Goal: Transaction & Acquisition: Purchase product/service

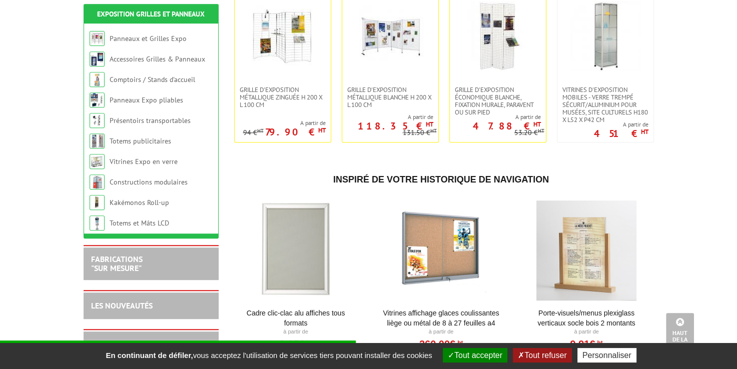
scroll to position [417, 0]
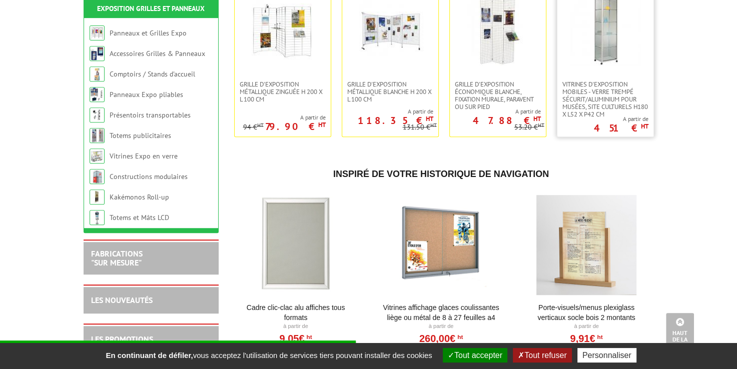
click at [600, 44] on img at bounding box center [605, 30] width 70 height 70
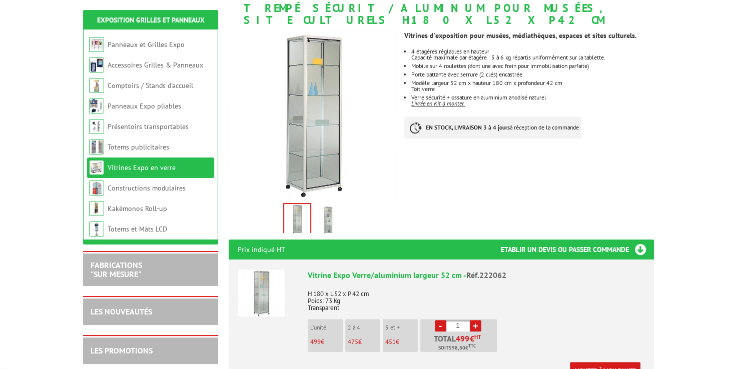
scroll to position [167, 0]
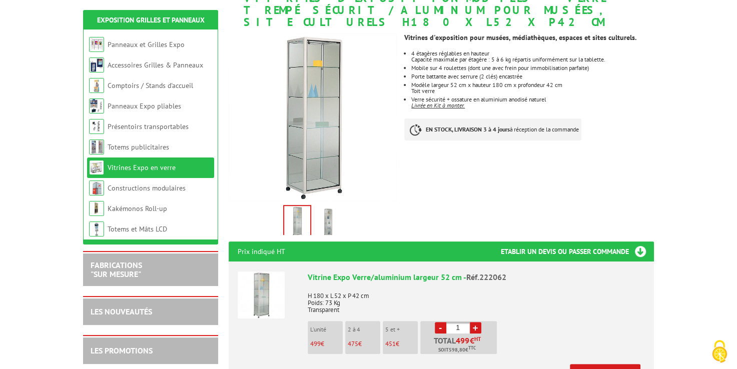
click at [327, 215] on img at bounding box center [328, 222] width 24 height 31
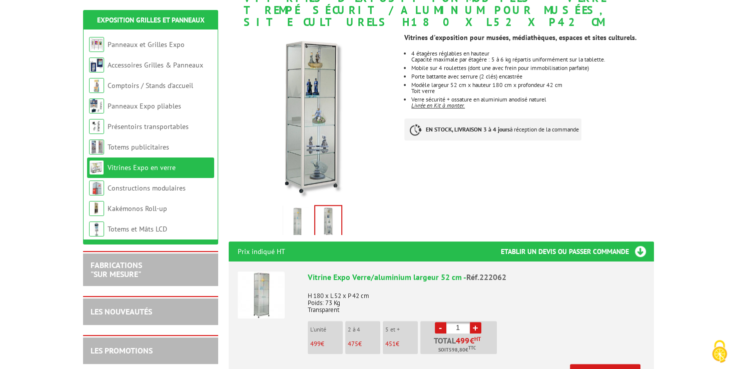
scroll to position [0, 0]
click at [301, 213] on img at bounding box center [297, 222] width 24 height 31
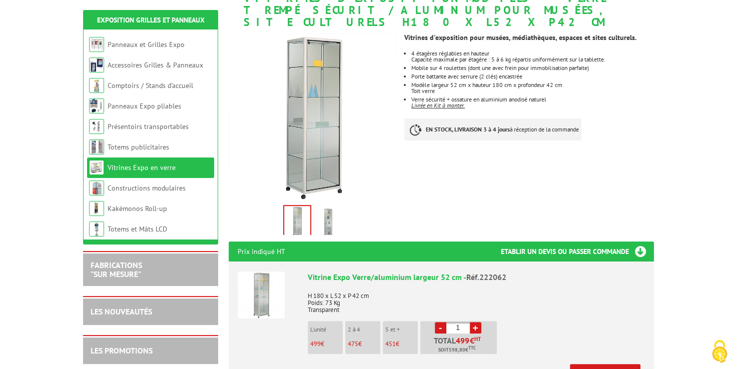
click at [328, 207] on img at bounding box center [328, 222] width 24 height 31
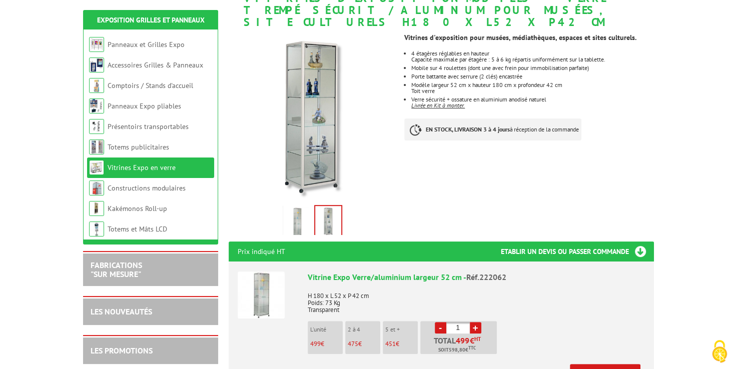
drag, startPoint x: 345, startPoint y: 336, endPoint x: 370, endPoint y: 335, distance: 25.5
click at [370, 335] on li "2 à 4 475 €" at bounding box center [362, 337] width 35 height 33
drag, startPoint x: 370, startPoint y: 335, endPoint x: 332, endPoint y: 331, distance: 38.2
click at [332, 331] on ul "L'unité 499 € 2 à 4 475 € 5 et + 451 € - 1 + 499 € HT 598,80 TTC" at bounding box center [404, 340] width 192 height 38
click at [350, 340] on span "475" at bounding box center [353, 344] width 11 height 9
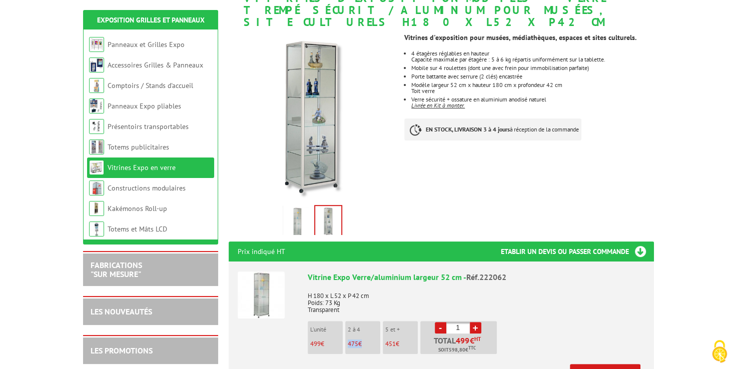
click at [350, 340] on span "475" at bounding box center [353, 344] width 11 height 9
drag, startPoint x: 350, startPoint y: 329, endPoint x: 353, endPoint y: 333, distance: 5.4
click at [353, 340] on span "475" at bounding box center [353, 344] width 11 height 9
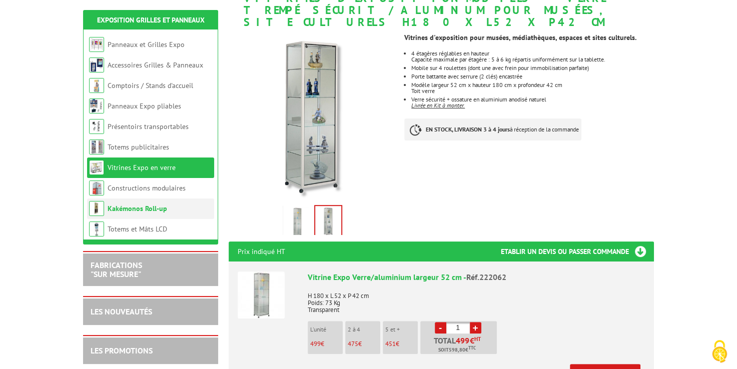
click at [152, 205] on link "Kakémonos Roll-up" at bounding box center [138, 208] width 60 height 9
